Goal: Find specific page/section: Find specific page/section

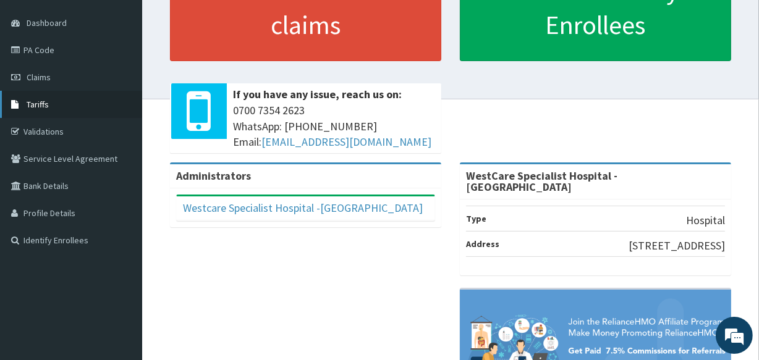
click at [35, 100] on span "Tariffs" at bounding box center [38, 104] width 22 height 11
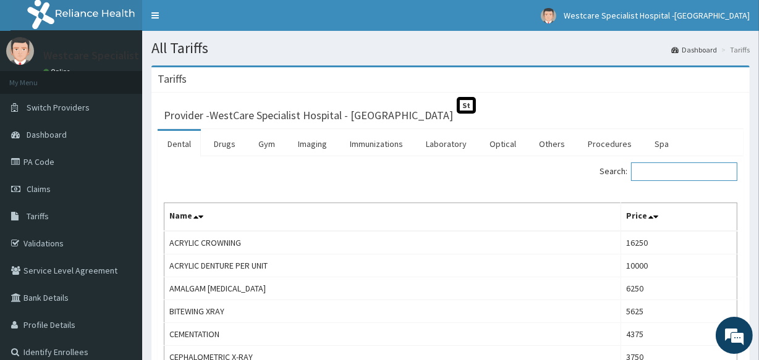
click at [674, 175] on input "Search:" at bounding box center [684, 172] width 106 height 19
click at [601, 145] on link "Procedures" at bounding box center [610, 144] width 64 height 26
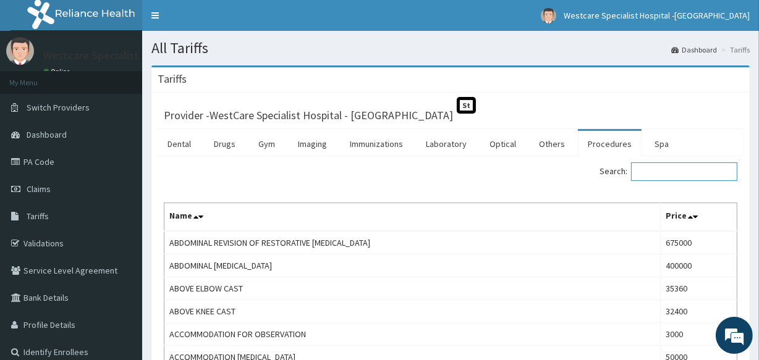
click at [683, 173] on input "Search:" at bounding box center [684, 172] width 106 height 19
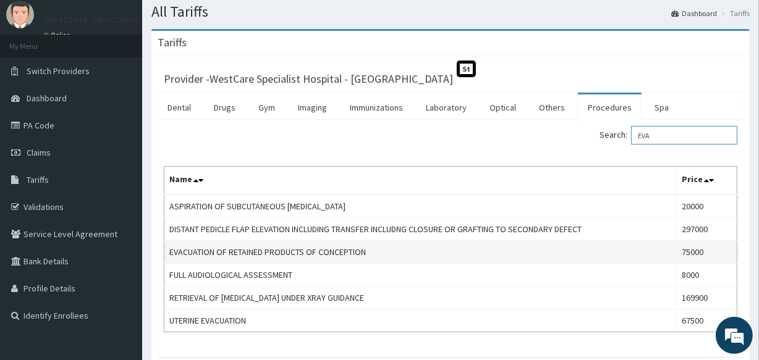
scroll to position [56, 0]
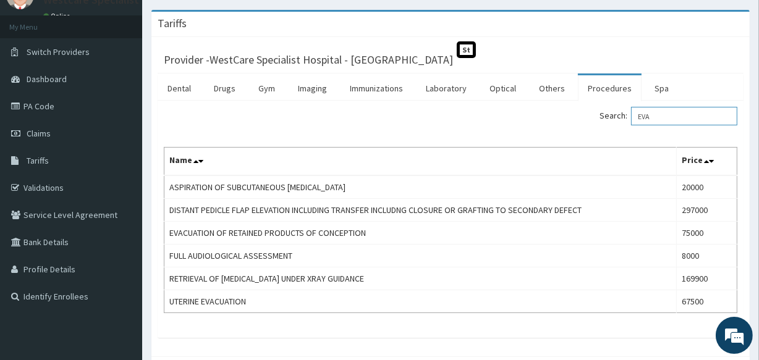
type input "EVA"
